Goal: Find specific page/section: Find specific page/section

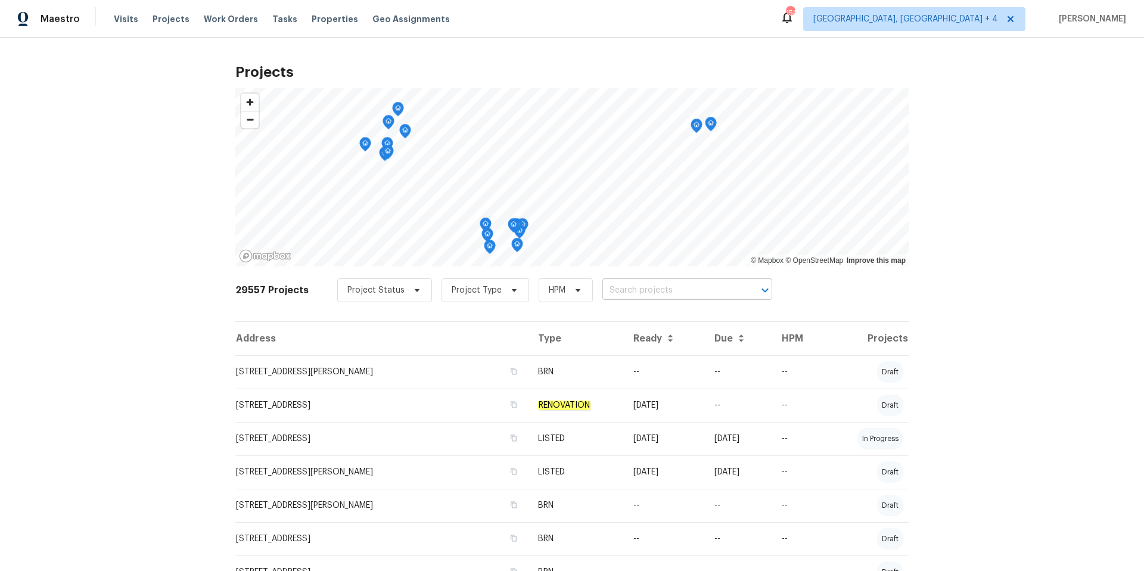
click at [628, 284] on input "text" at bounding box center [671, 290] width 136 height 18
paste input "[STREET_ADDRESS][PERSON_NAME]"
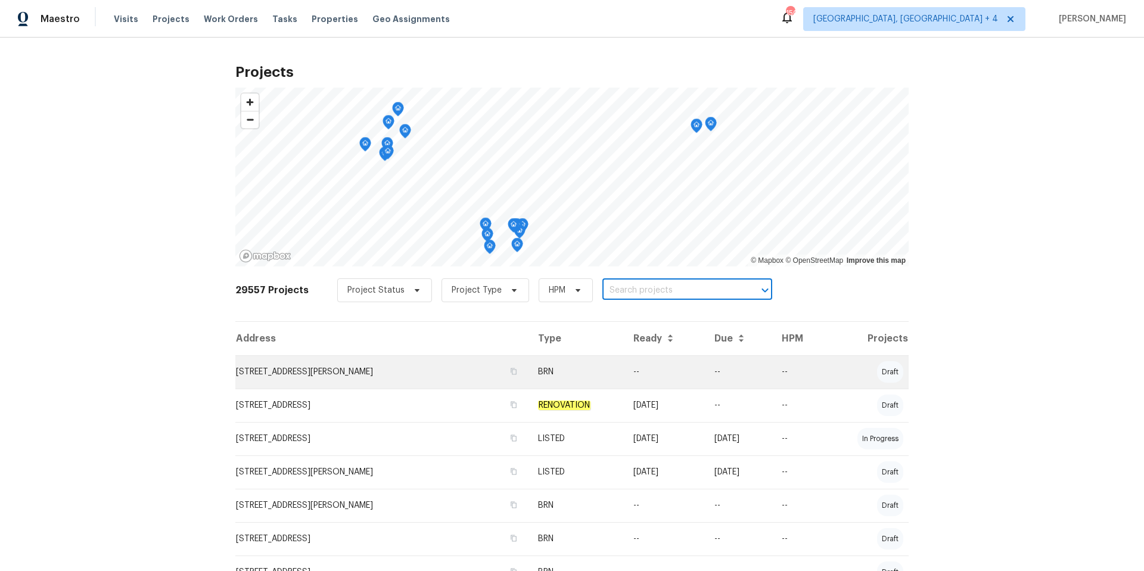
type input "[STREET_ADDRESS][PERSON_NAME]"
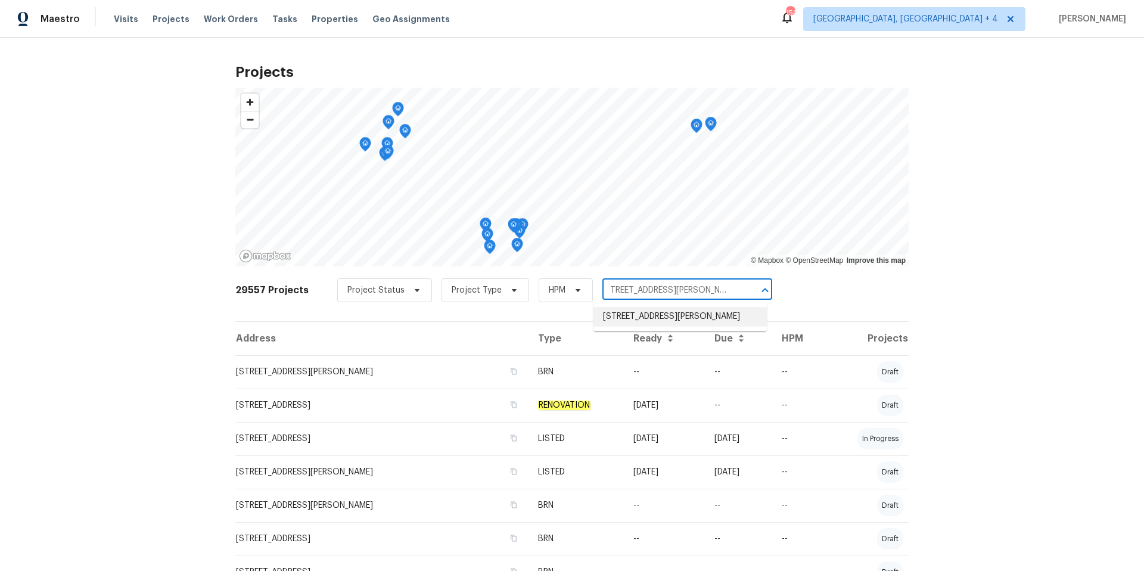
click at [633, 313] on li "[STREET_ADDRESS][PERSON_NAME]" at bounding box center [680, 317] width 173 height 20
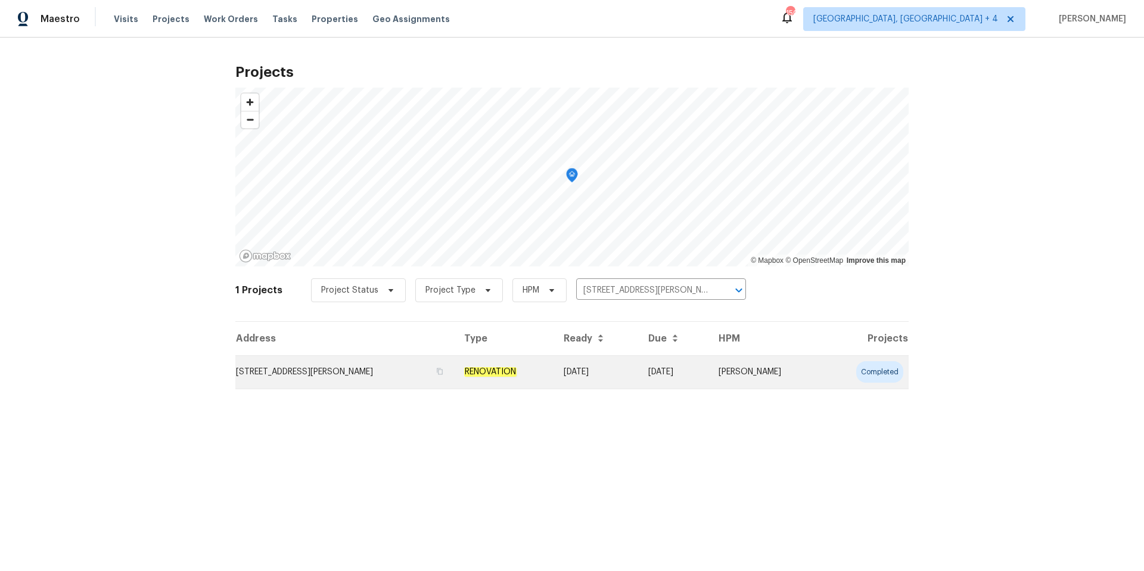
click at [369, 373] on td "[STREET_ADDRESS][PERSON_NAME]" at bounding box center [344, 371] width 219 height 33
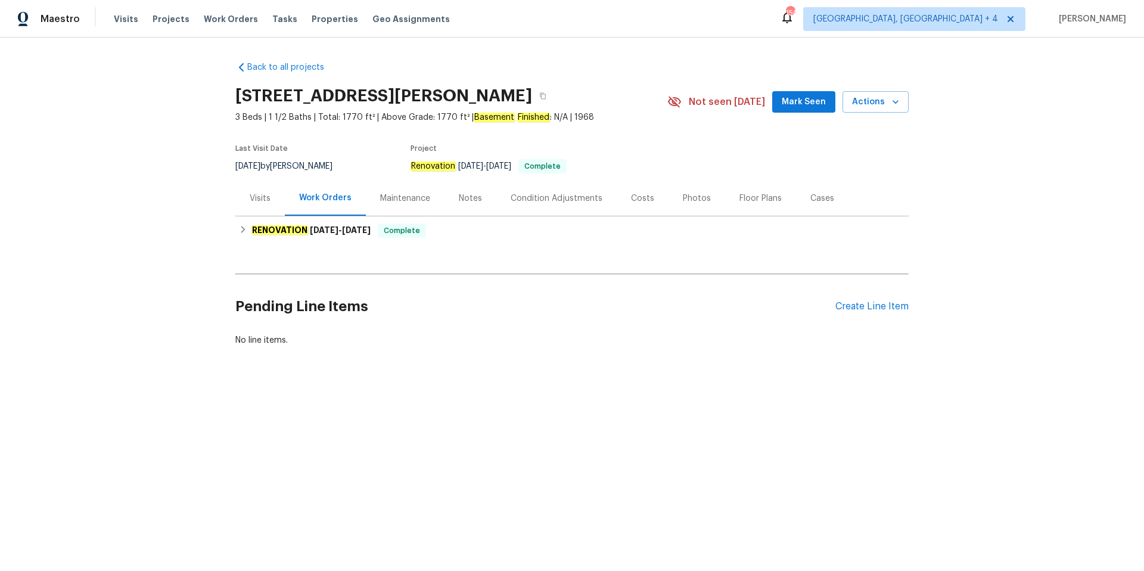
click at [699, 197] on div "Photos" at bounding box center [697, 199] width 28 height 12
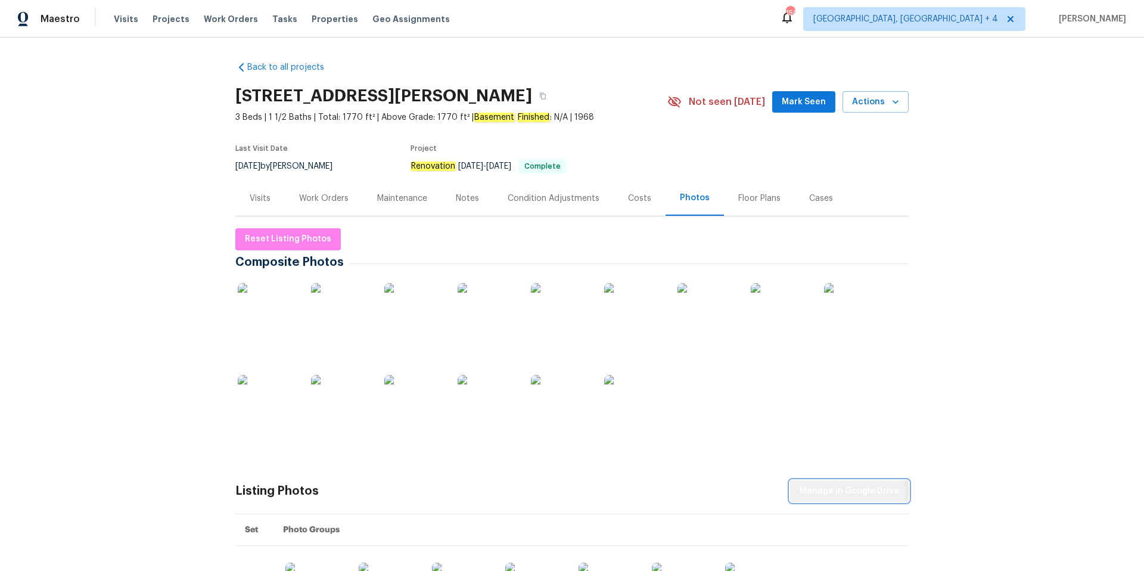
click at [849, 493] on span "Manage in Google Drive" at bounding box center [850, 491] width 100 height 15
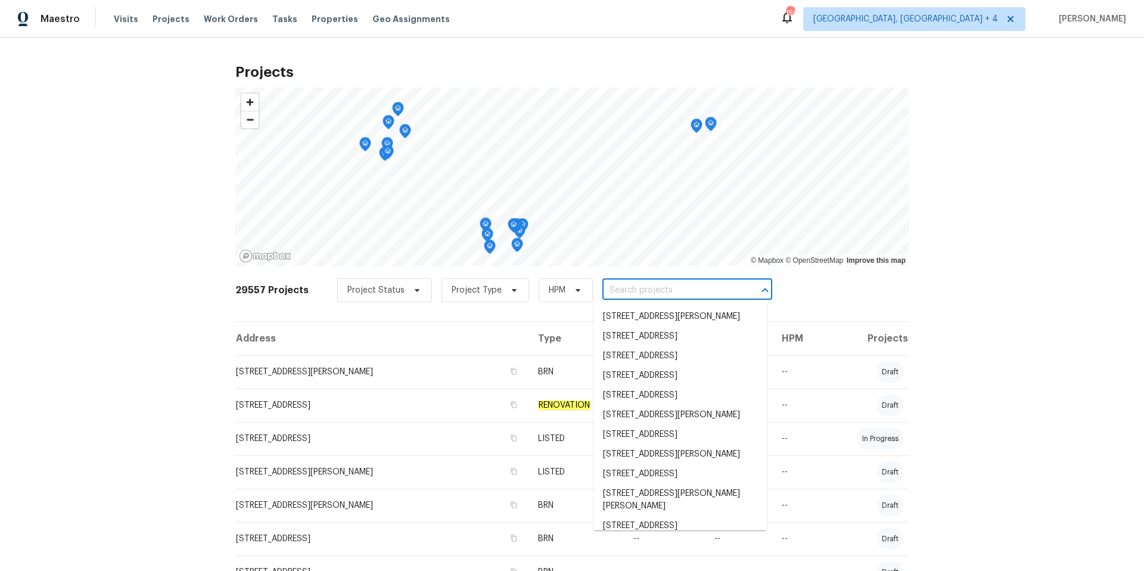
click at [654, 291] on input "text" at bounding box center [671, 290] width 136 height 18
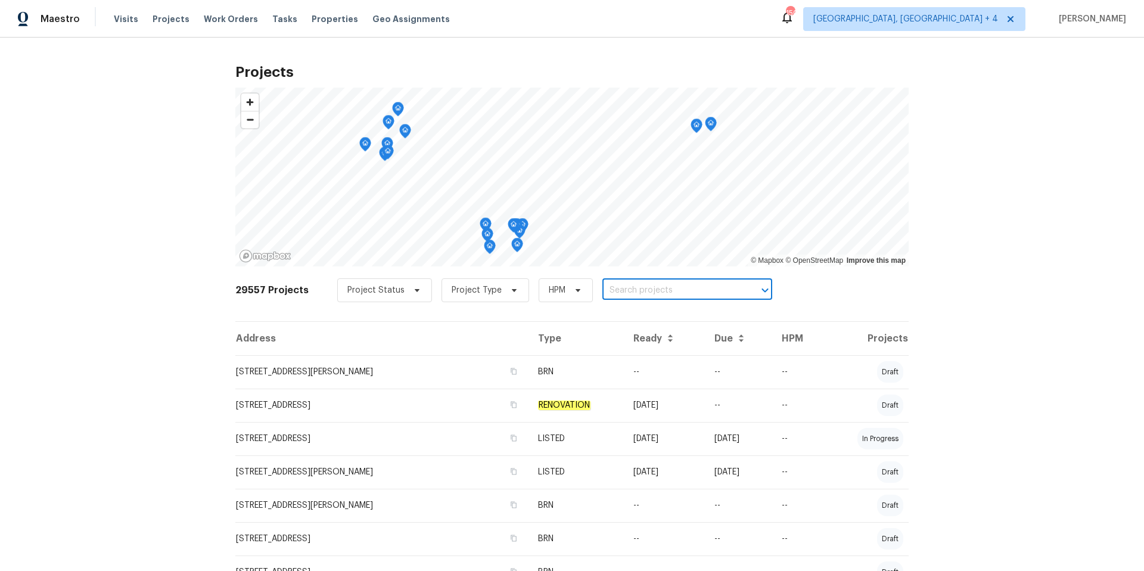
paste input "4601 Oak Ridge Dr, Winston Salem, NC 27105"
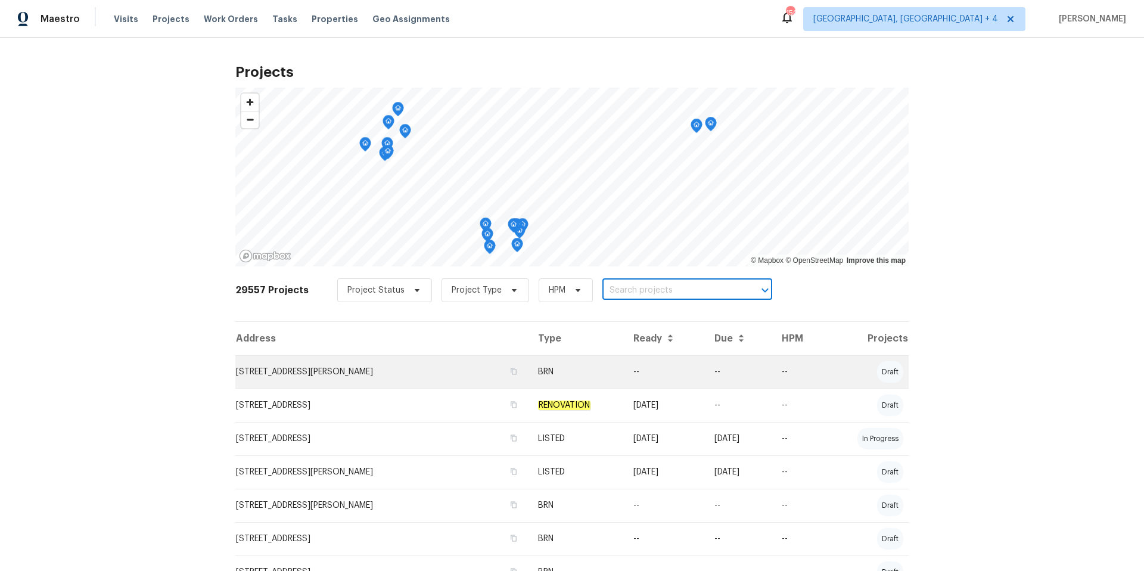
type input "4601 Oak Ridge Dr, Winston Salem, NC 27105"
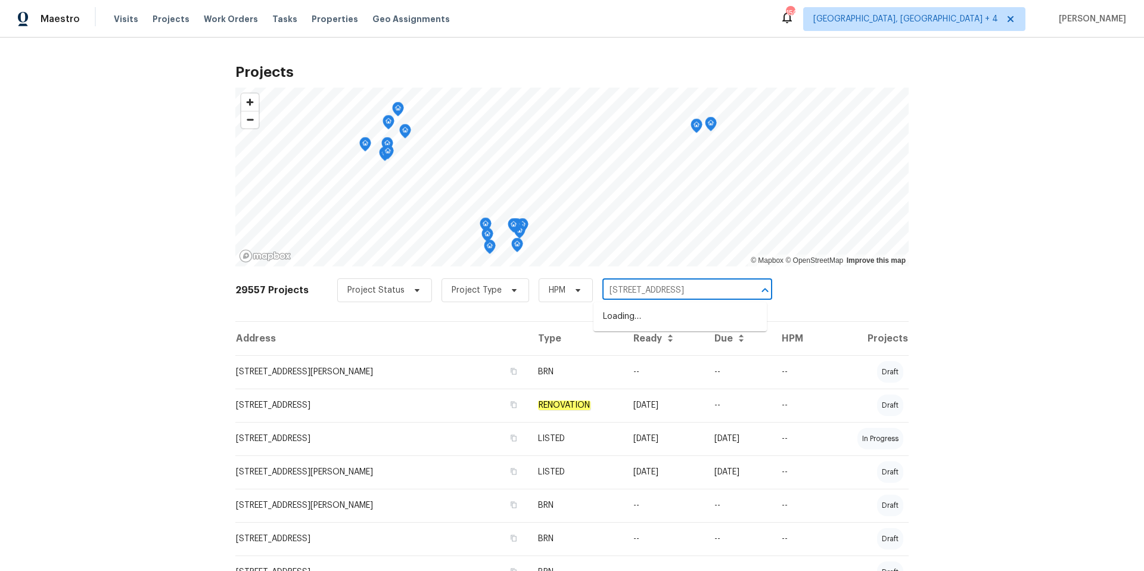
scroll to position [0, 44]
click at [639, 318] on li "4601 Oak Ridge Dr, Winston Salem, NC 27105" at bounding box center [680, 317] width 173 height 20
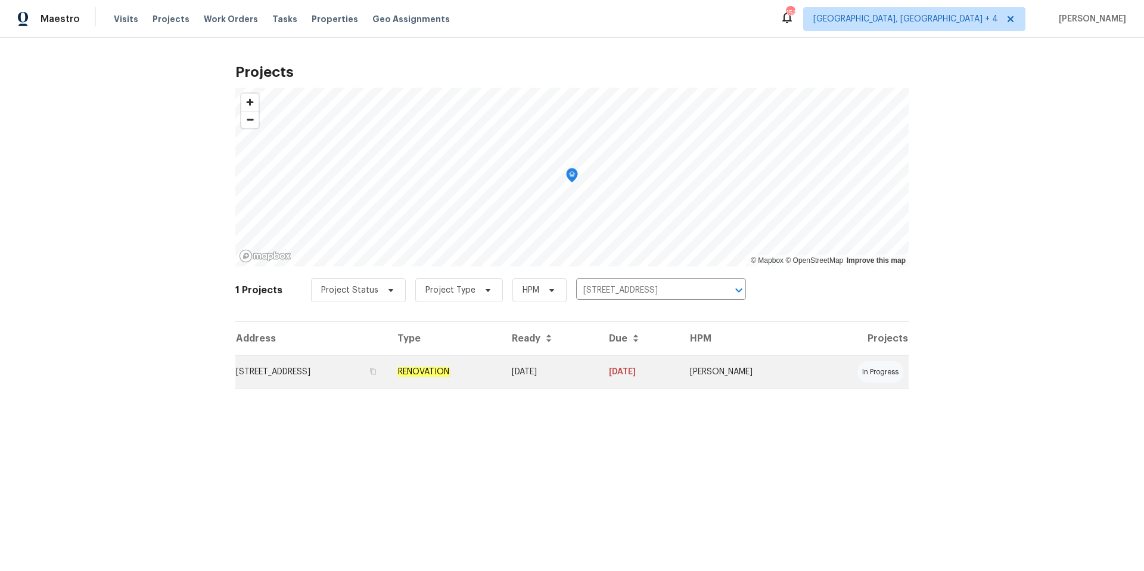
click at [380, 380] on td "4601 Oak Ridge Dr, Winston Salem, NC 27105" at bounding box center [311, 371] width 153 height 33
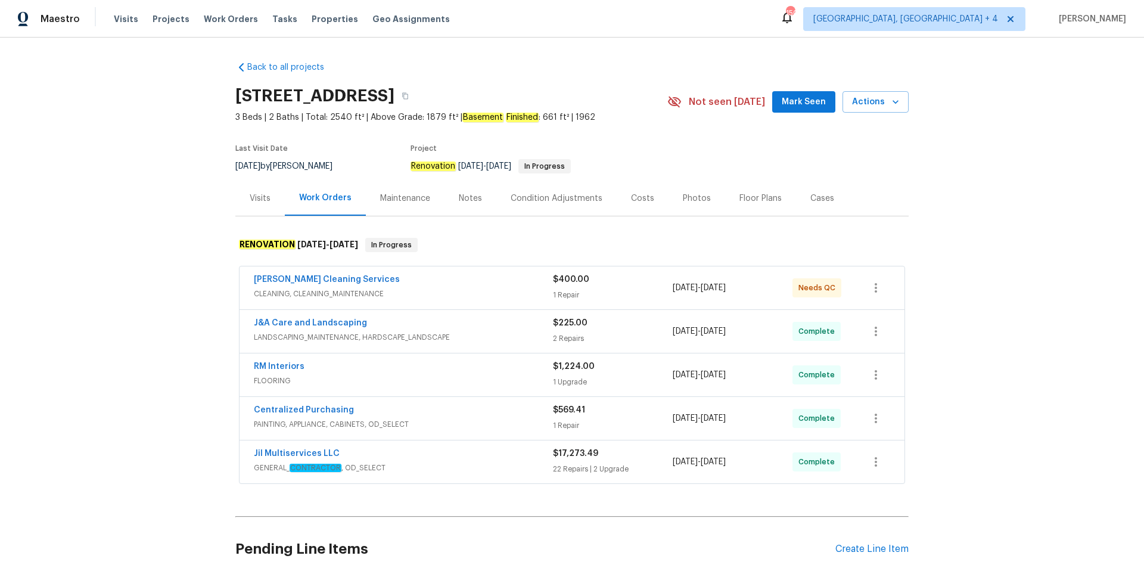
scroll to position [99, 0]
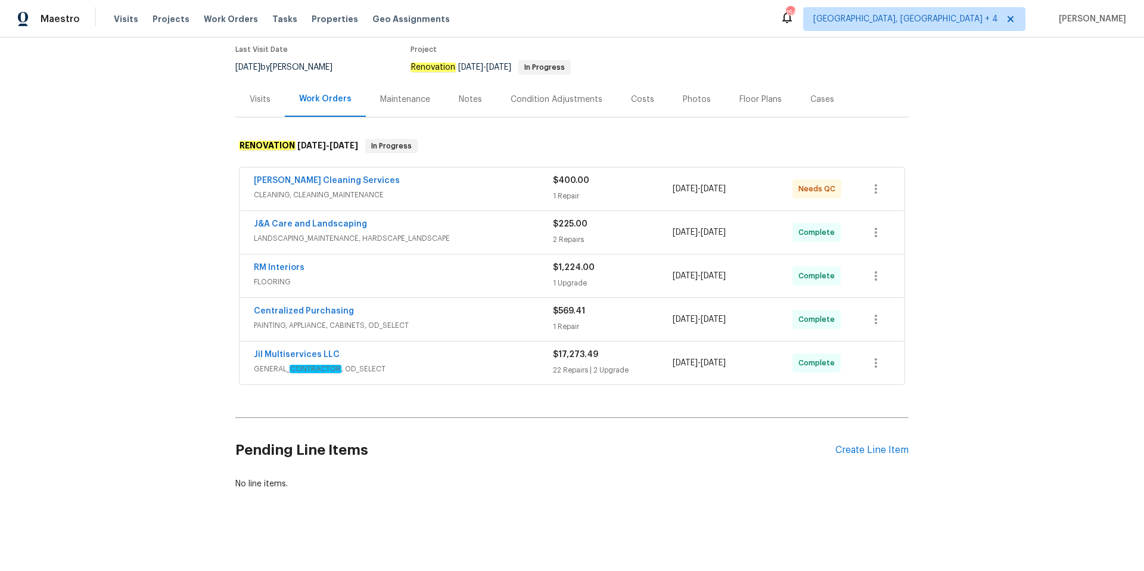
click at [470, 365] on span "GENERAL_ CONTRACTOR , OD_SELECT" at bounding box center [403, 369] width 299 height 12
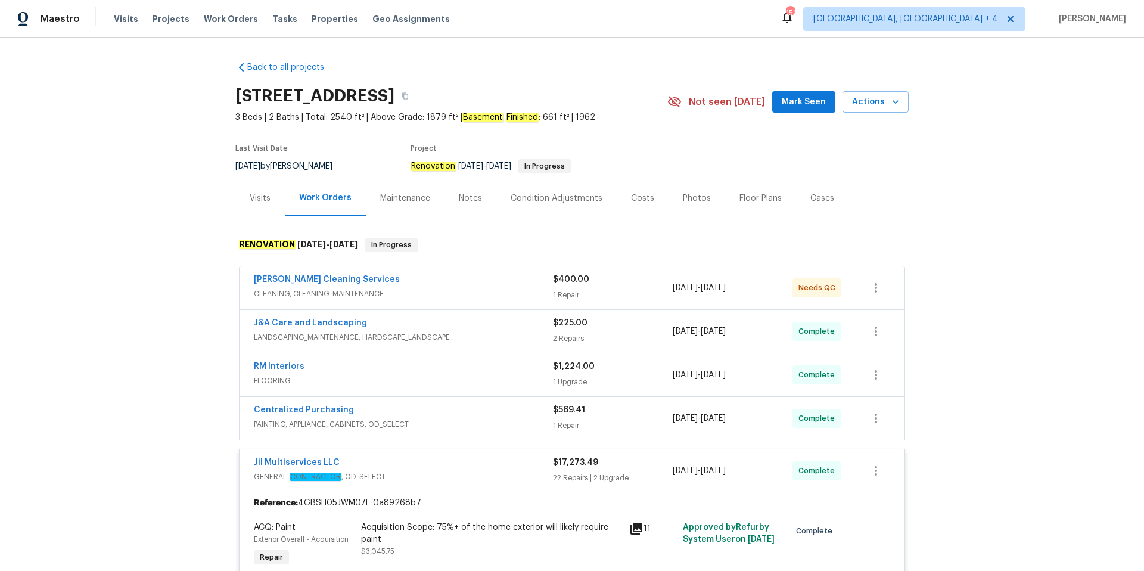
scroll to position [9, 0]
